Goal: Browse casually: Explore the website without a specific task or goal

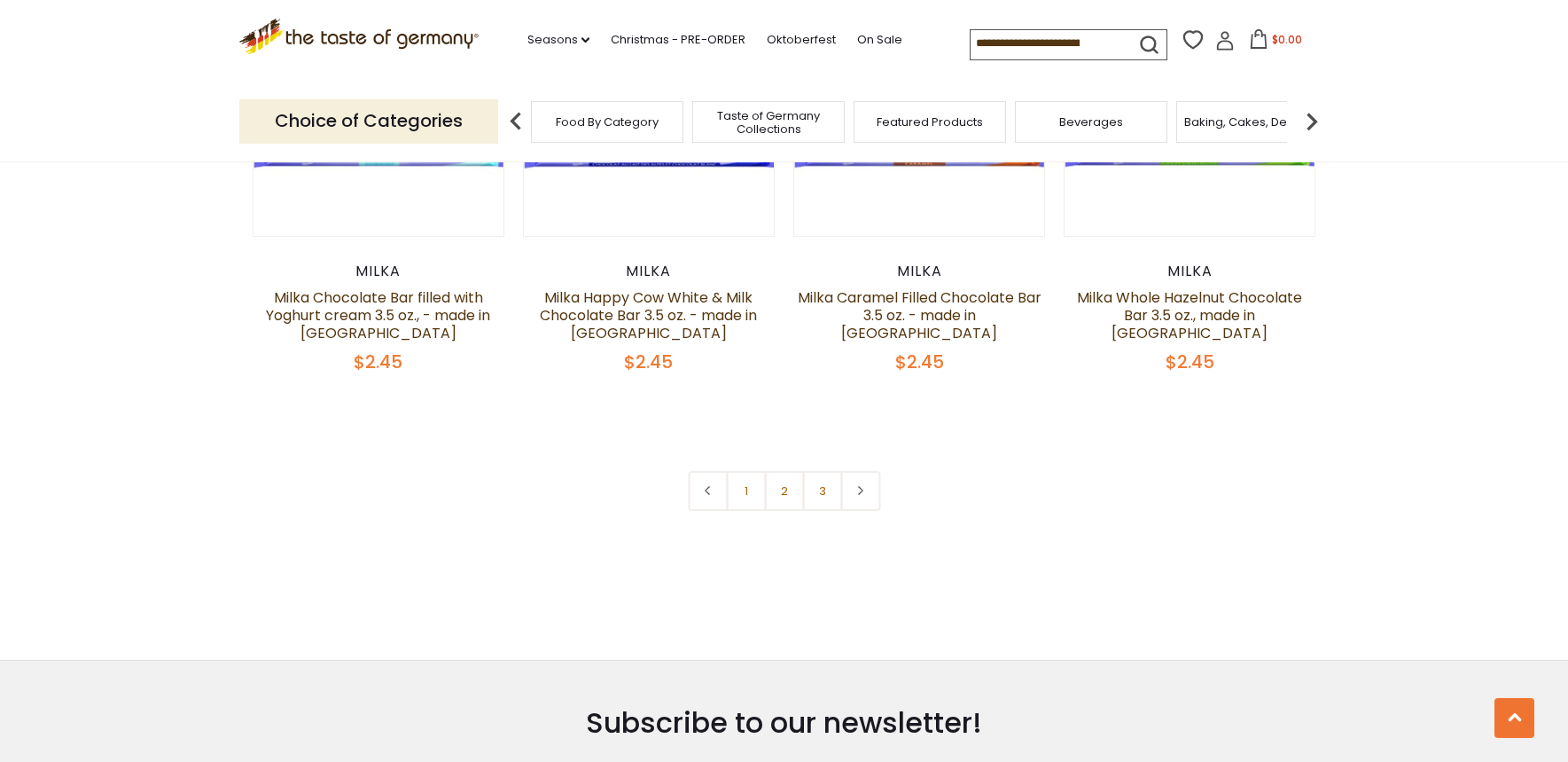
scroll to position [3979, 0]
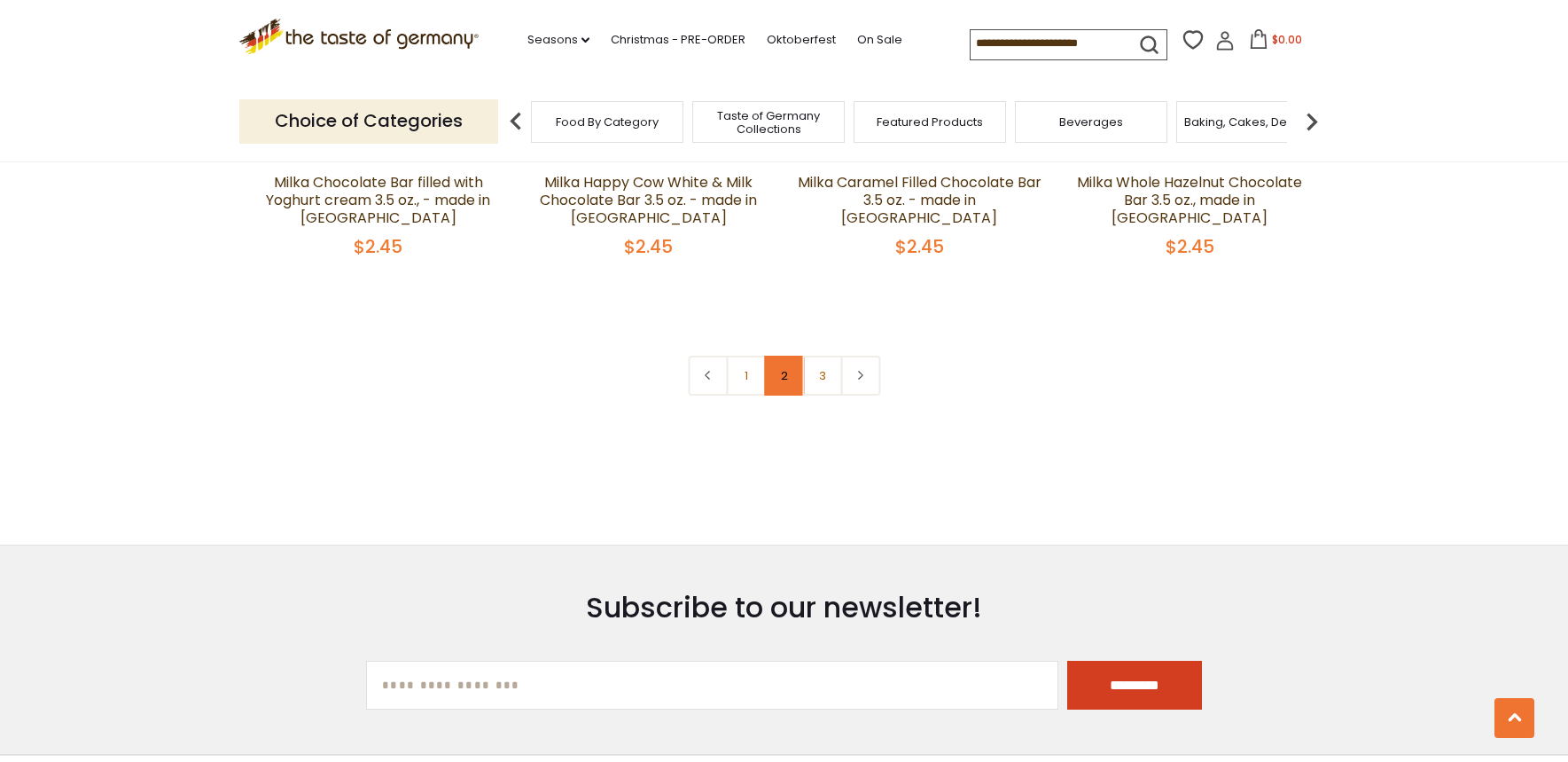
click at [784, 359] on link "2" at bounding box center [784, 376] width 40 height 40
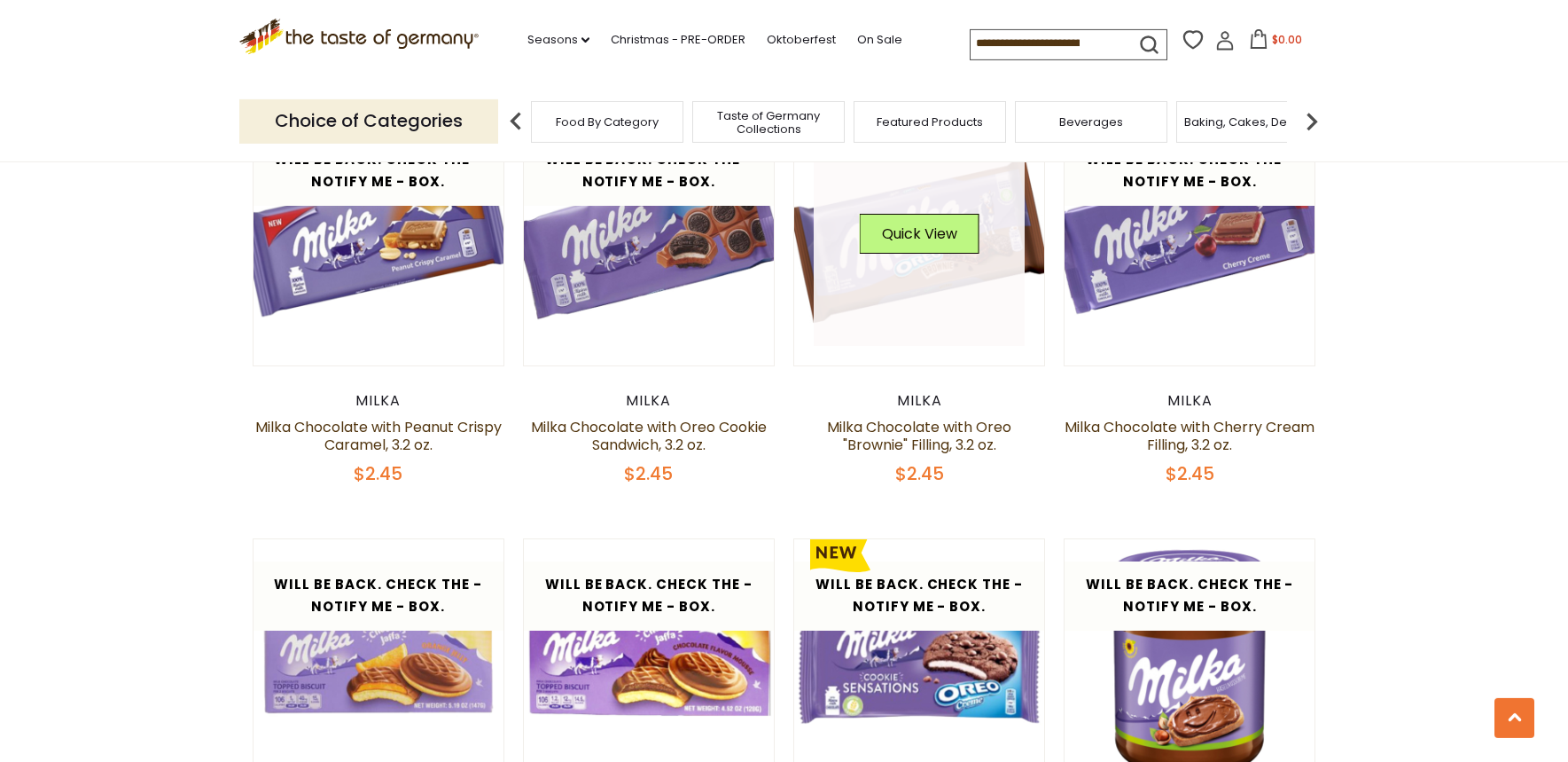
scroll to position [1222, 0]
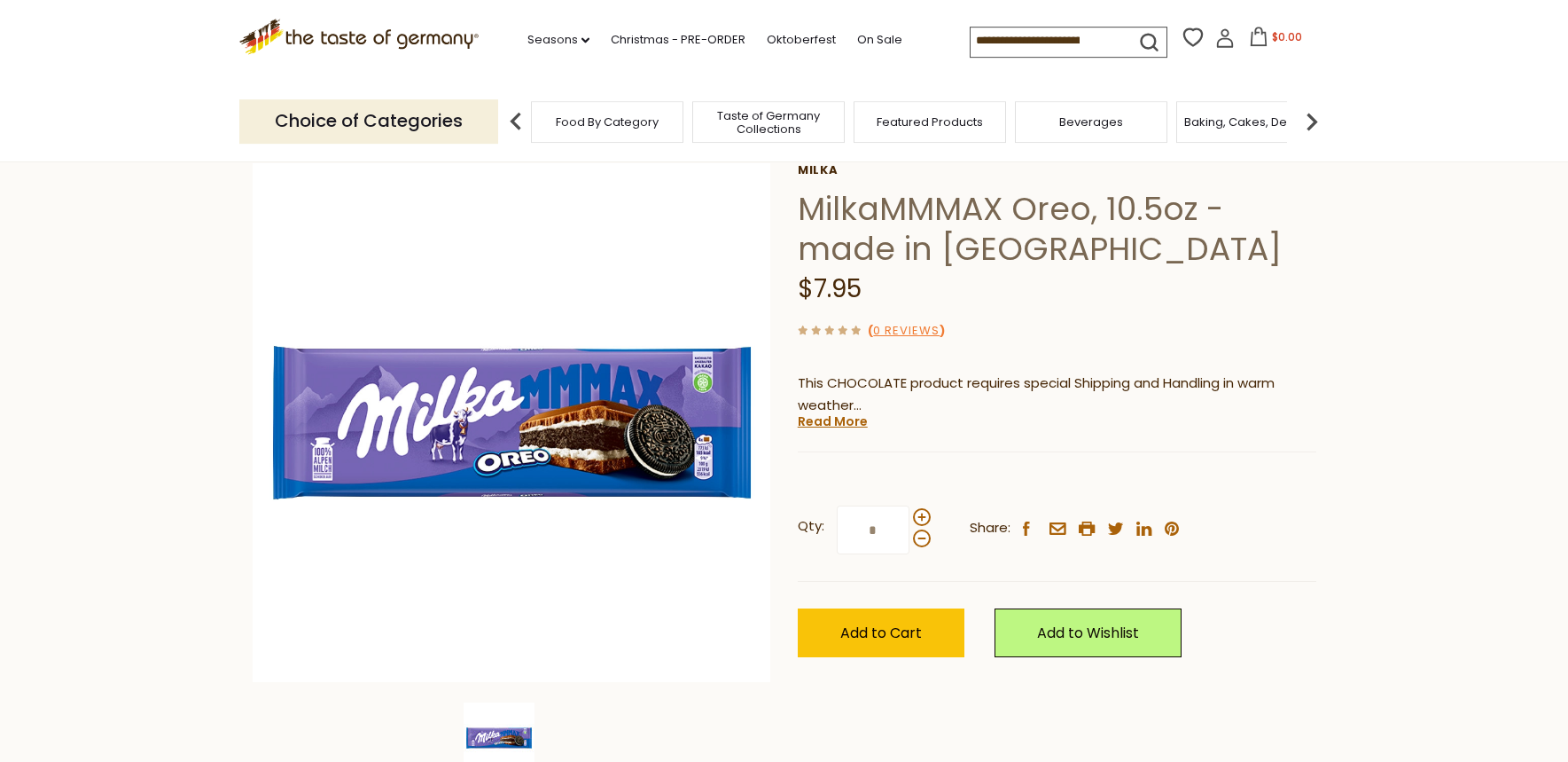
scroll to position [90, 0]
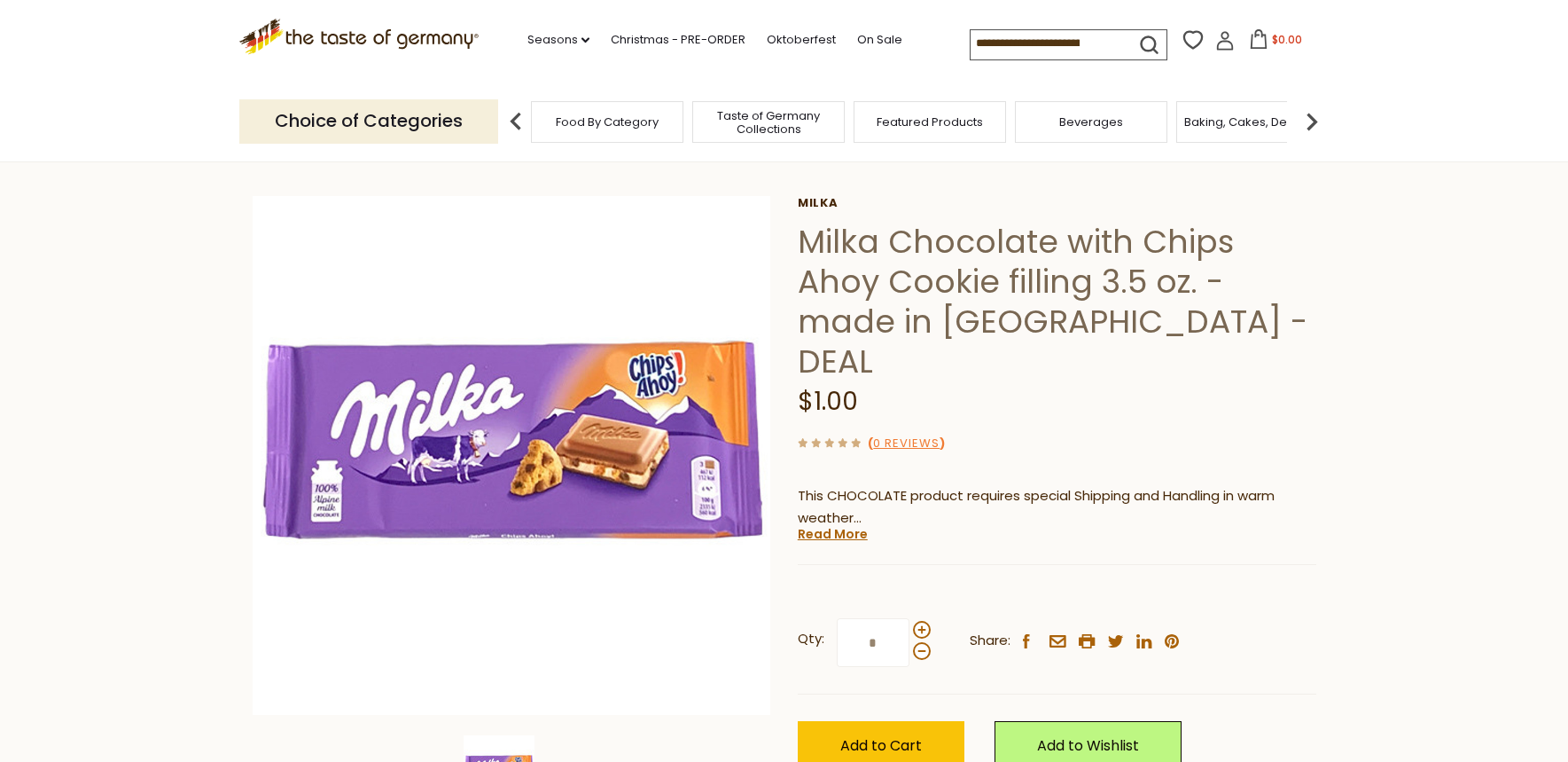
scroll to position [90, 0]
